Goal: Task Accomplishment & Management: Complete application form

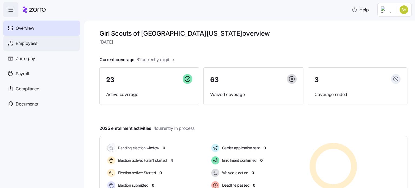
click at [26, 44] on span "Employees" at bounding box center [27, 43] width 22 height 7
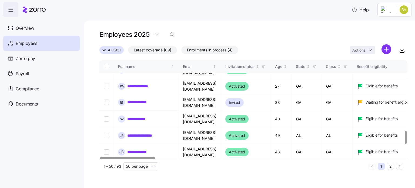
scroll to position [636, 0]
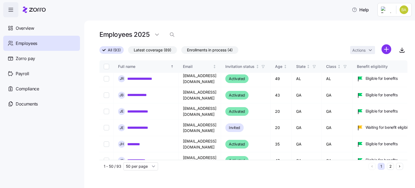
click at [389, 165] on button "2" at bounding box center [390, 166] width 7 height 7
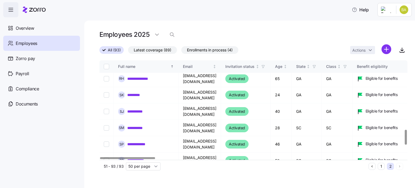
scroll to position [459, 0]
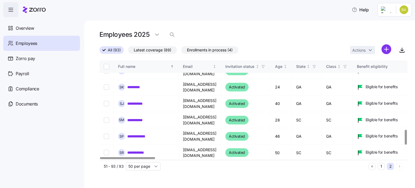
checkbox input "true"
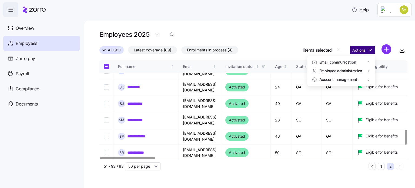
click at [370, 49] on html "**********" at bounding box center [207, 92] width 415 height 185
click at [370, 50] on html "**********" at bounding box center [207, 92] width 415 height 185
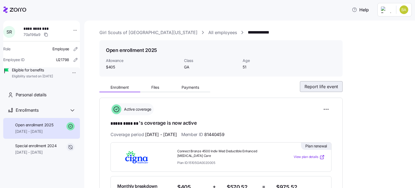
click at [322, 87] on span "Report life event" at bounding box center [322, 86] width 34 height 6
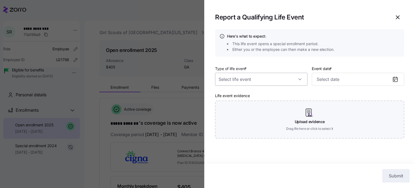
click at [298, 78] on input "Type of life event *" at bounding box center [261, 79] width 92 height 13
click at [298, 78] on div at bounding box center [261, 79] width 92 height 13
click at [395, 16] on icon "button" at bounding box center [397, 17] width 6 height 6
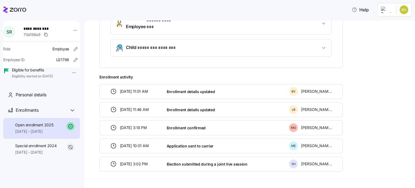
scroll to position [209, 0]
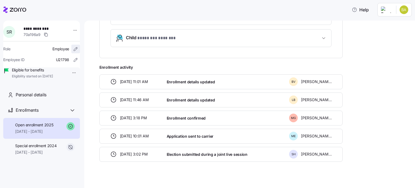
click at [73, 49] on icon "button" at bounding box center [75, 48] width 5 height 5
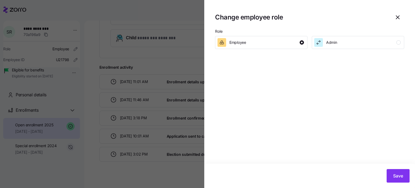
click at [72, 49] on div at bounding box center [207, 94] width 415 height 188
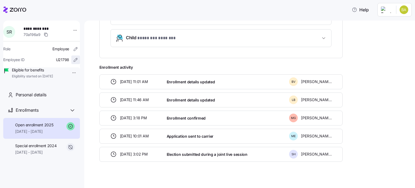
click at [73, 60] on icon "button" at bounding box center [75, 59] width 5 height 5
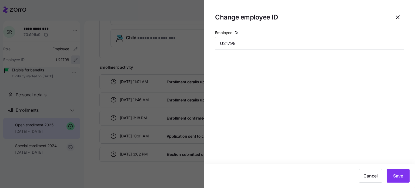
click at [70, 60] on div at bounding box center [207, 94] width 415 height 188
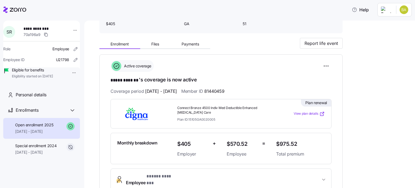
scroll to position [0, 0]
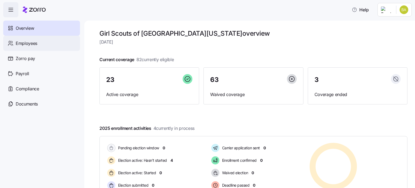
click at [28, 42] on span "Employees" at bounding box center [27, 43] width 22 height 7
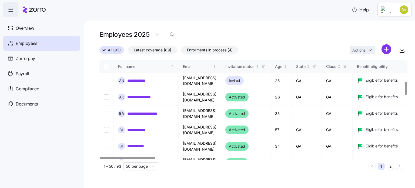
scroll to position [162, 0]
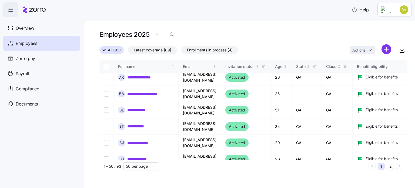
click at [389, 163] on button "2" at bounding box center [390, 166] width 7 height 7
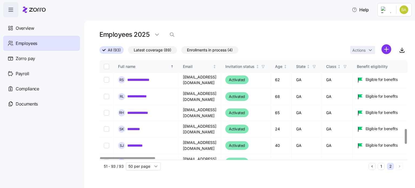
scroll to position [459, 0]
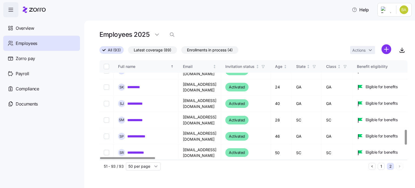
checkbox input "true"
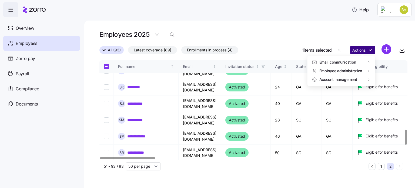
click at [369, 49] on html "**********" at bounding box center [207, 92] width 415 height 185
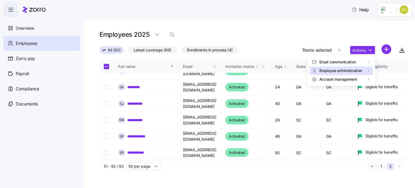
click at [343, 69] on span "Employee administration" at bounding box center [340, 70] width 43 height 5
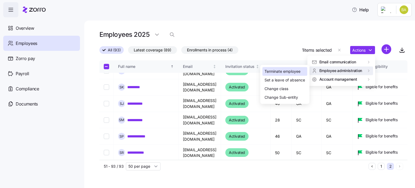
click at [285, 71] on div "Terminate employee" at bounding box center [283, 71] width 36 height 6
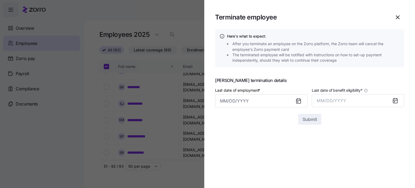
click at [299, 102] on icon at bounding box center [298, 101] width 4 height 4
click at [297, 101] on icon at bounding box center [298, 101] width 4 height 0
click at [299, 102] on icon at bounding box center [298, 101] width 4 height 4
click at [252, 100] on input "Last date of employment *" at bounding box center [261, 100] width 92 height 13
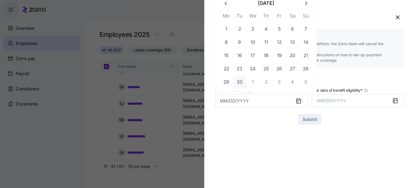
click at [238, 82] on button "30" at bounding box center [239, 82] width 13 height 13
type input "September 30, 2025"
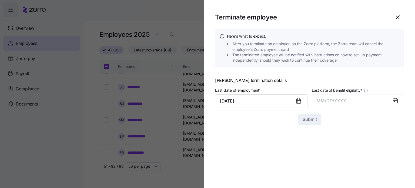
click at [393, 100] on icon at bounding box center [395, 101] width 4 height 4
click at [396, 100] on icon at bounding box center [395, 101] width 4 height 4
click at [321, 98] on span "MM/DD/YYYY" at bounding box center [331, 100] width 29 height 5
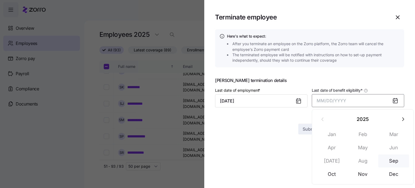
click at [393, 161] on button "Sep" at bounding box center [393, 160] width 31 height 13
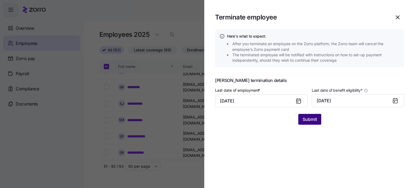
click at [306, 119] on span "Submit" at bounding box center [310, 119] width 14 height 6
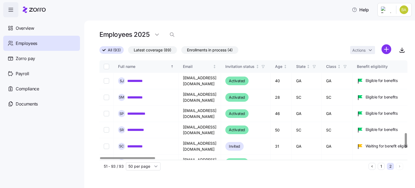
scroll to position [481, 0]
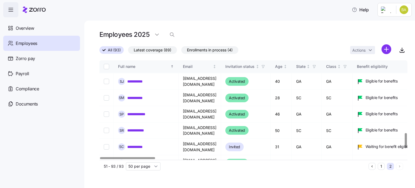
drag, startPoint x: 106, startPoint y: 105, endPoint x: 115, endPoint y: 107, distance: 9.2
checkbox input "true"
